Goal: Browse casually

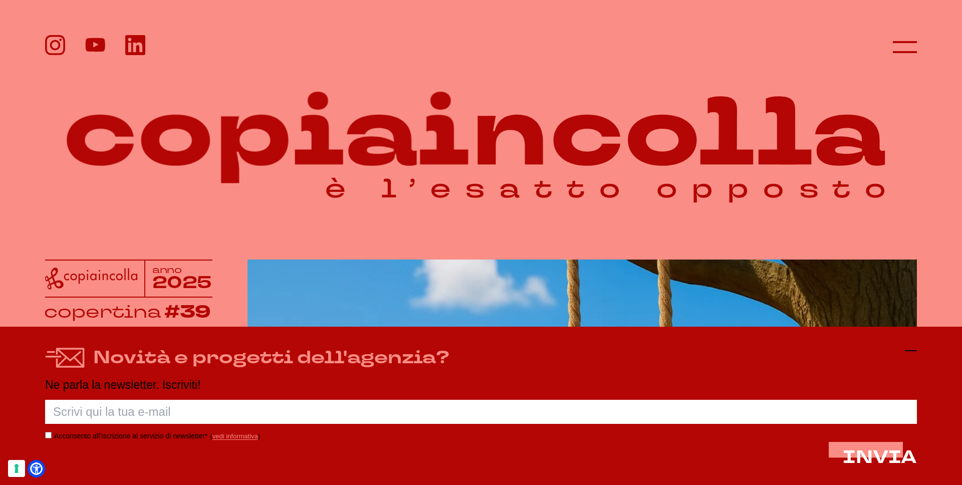
click at [910, 356] on icon at bounding box center [911, 351] width 12 height 12
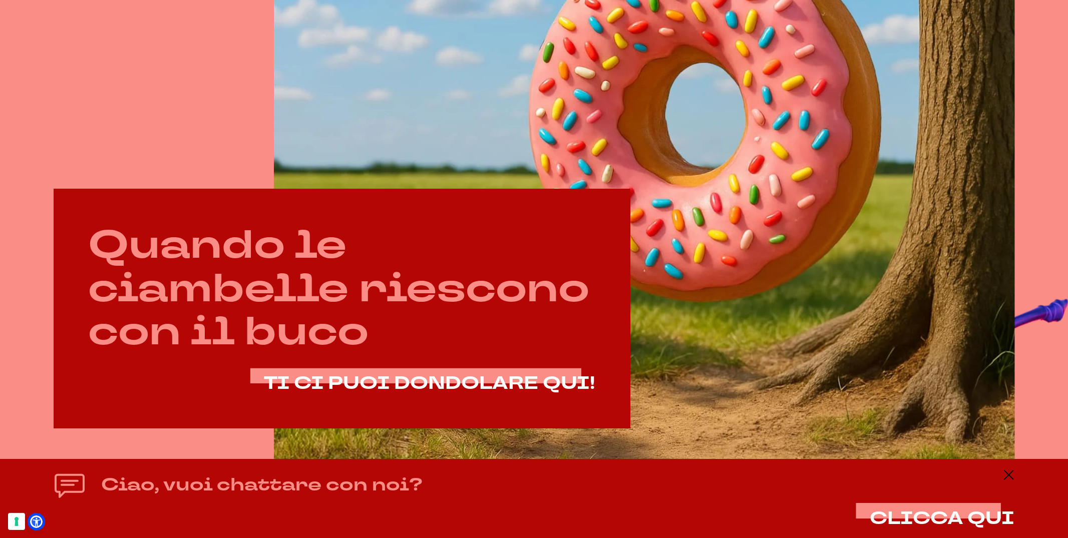
scroll to position [645, 0]
click at [961, 477] on icon at bounding box center [1009, 475] width 12 height 12
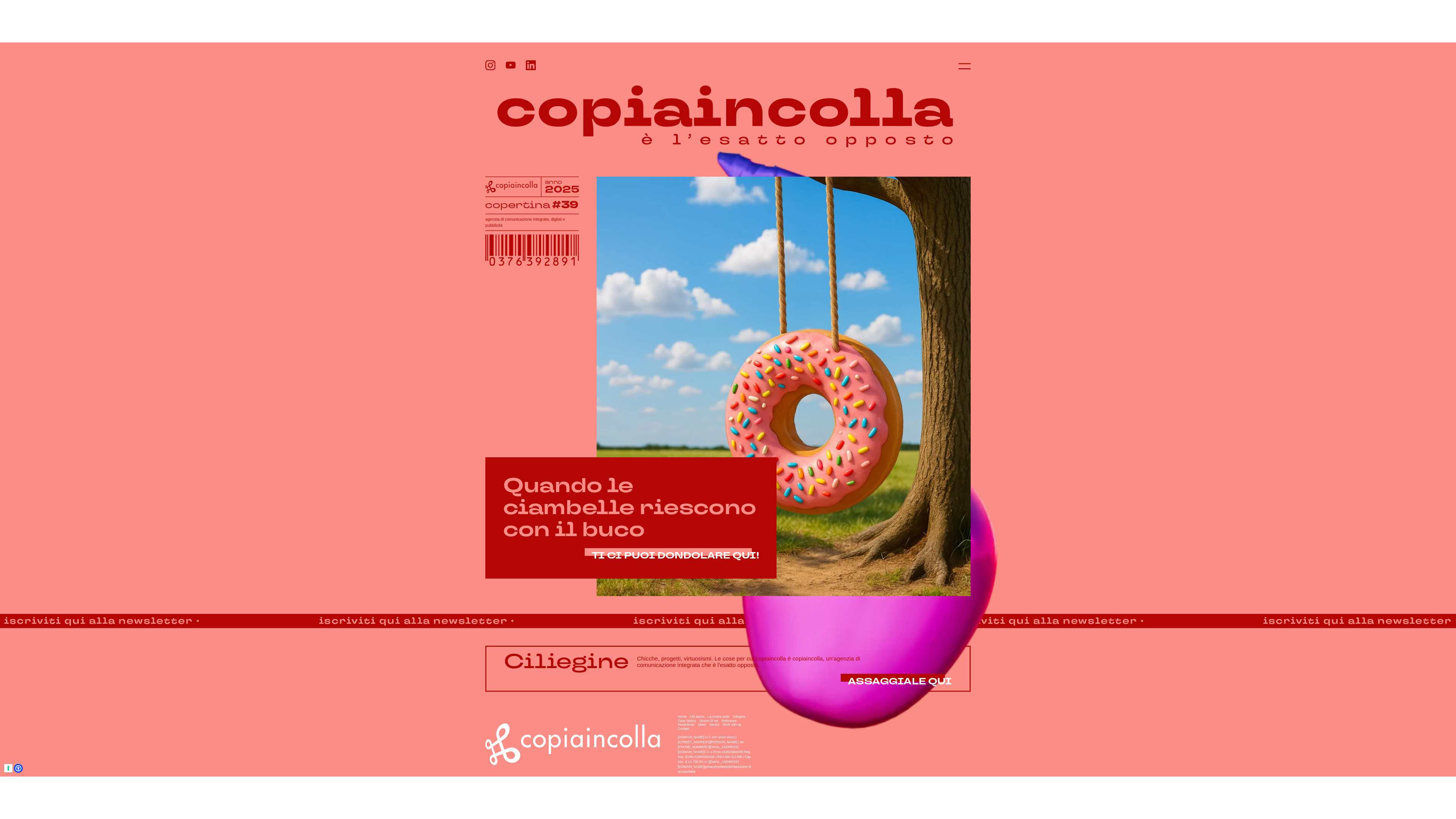
scroll to position [0, 0]
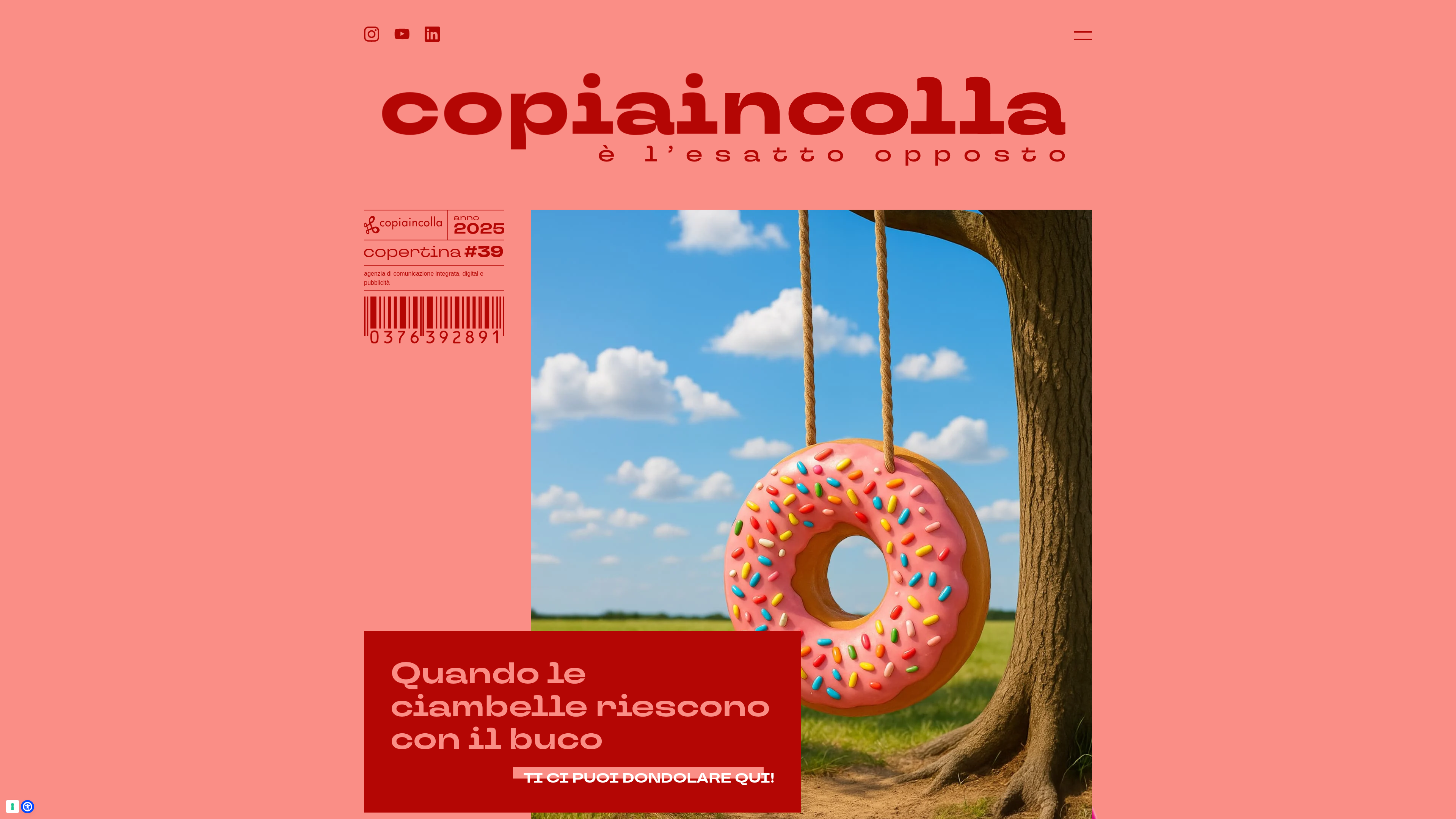
click at [1083, 818] on button at bounding box center [1087, 831] width 9 height 9
